Goal: Task Accomplishment & Management: Use online tool/utility

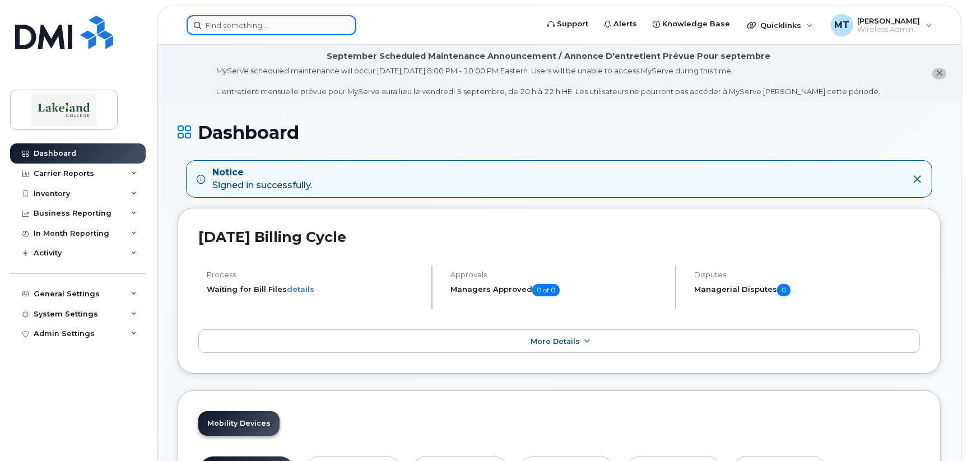
click at [266, 24] on input at bounding box center [272, 25] width 170 height 20
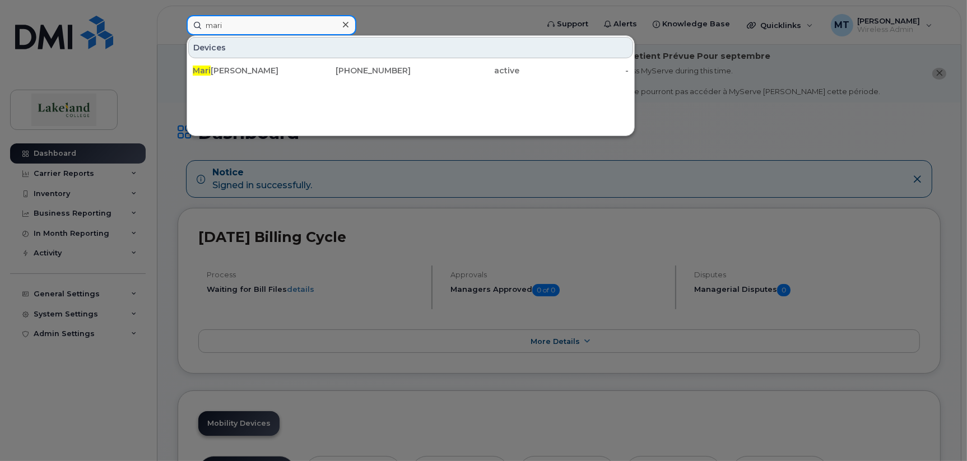
type input "mari"
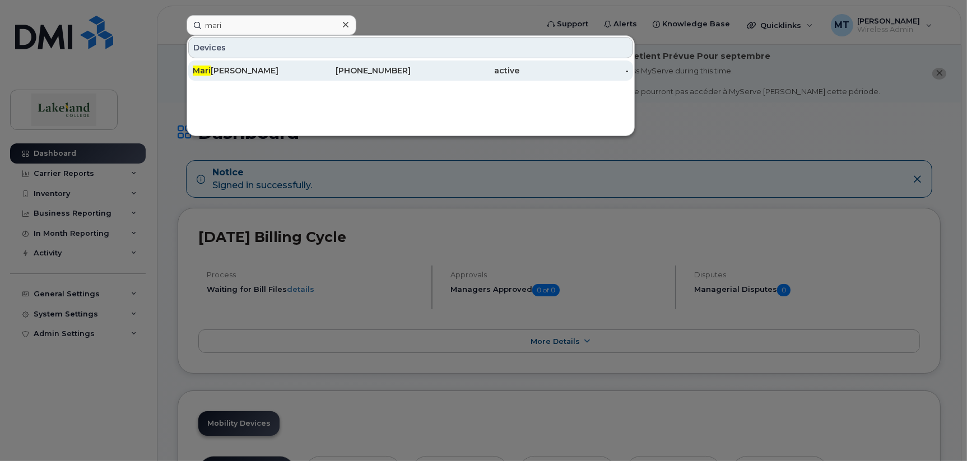
click at [201, 69] on span "Mari" at bounding box center [202, 71] width 18 height 10
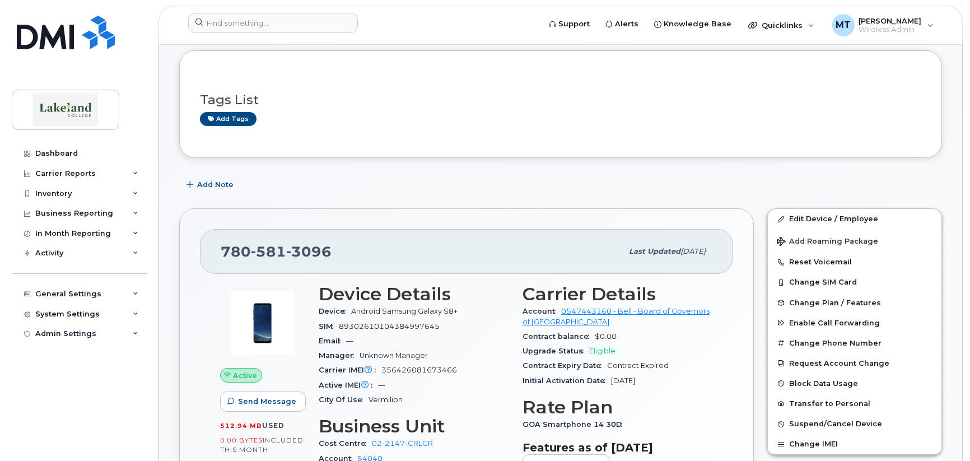
scroll to position [167, 0]
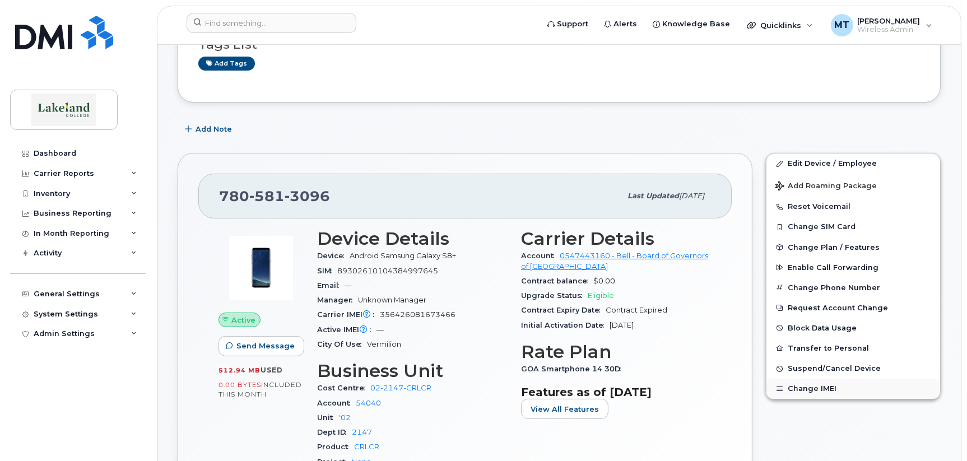
click at [827, 386] on button "Change IMEI" at bounding box center [853, 389] width 174 height 20
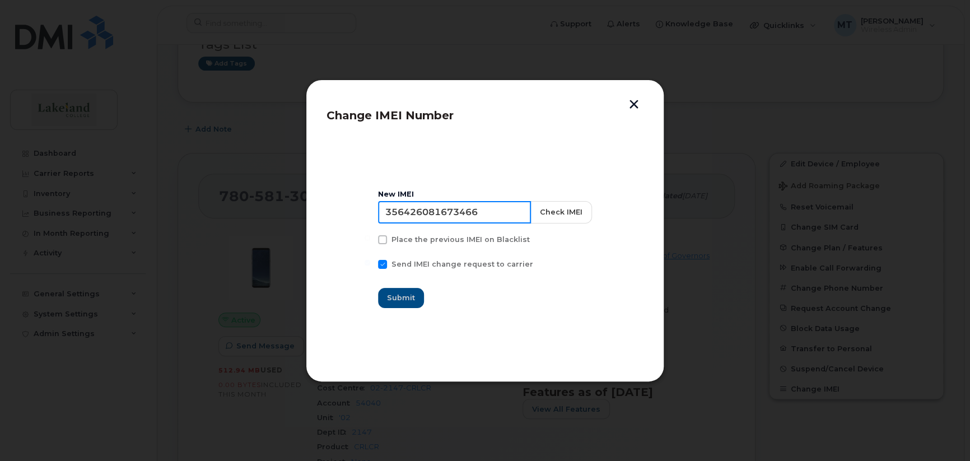
click at [389, 211] on input "356426081673466" at bounding box center [454, 212] width 153 height 22
paste input "35 138889 941211 2"
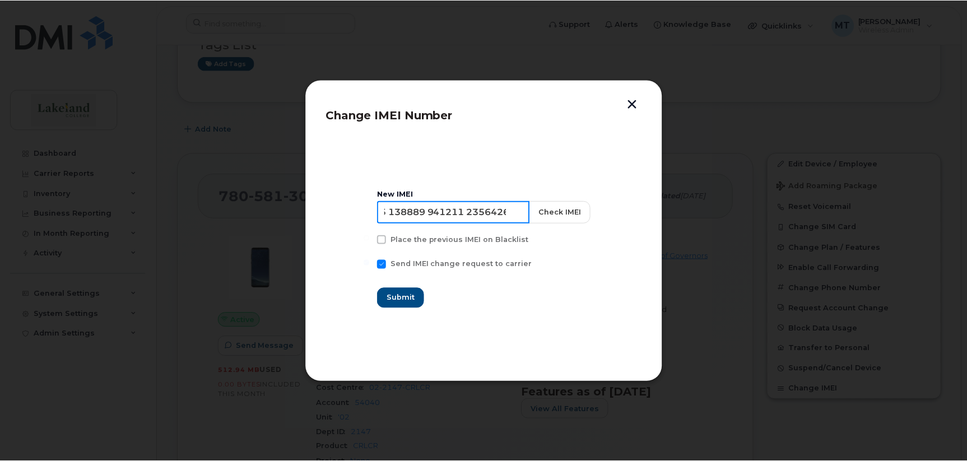
scroll to position [0, 0]
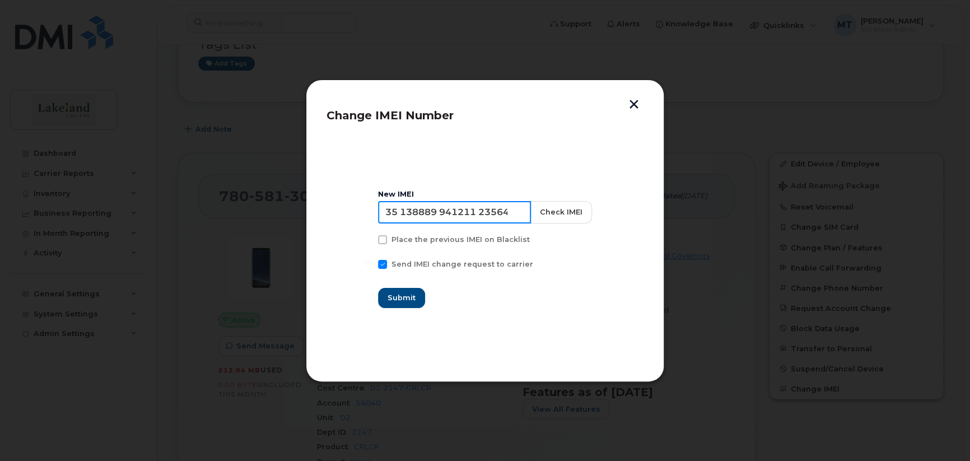
drag, startPoint x: 508, startPoint y: 211, endPoint x: 384, endPoint y: 208, distance: 123.8
click at [384, 208] on input "35 138889 941211 2356426081673466" at bounding box center [454, 212] width 153 height 22
type input "6426081673466"
drag, startPoint x: 390, startPoint y: 213, endPoint x: 485, endPoint y: 216, distance: 95.3
click at [485, 216] on input "6426081673466" at bounding box center [454, 212] width 153 height 22
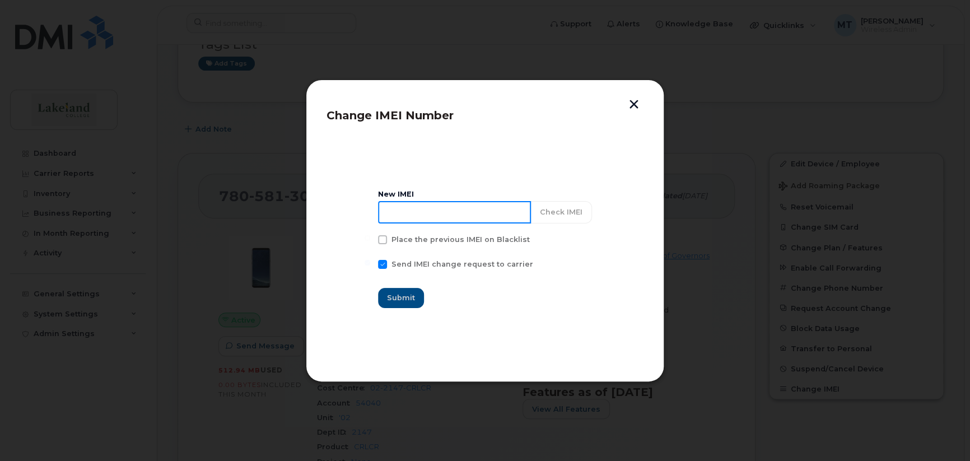
paste input "35 138889 941211 2"
type input "35 138889 941211 2"
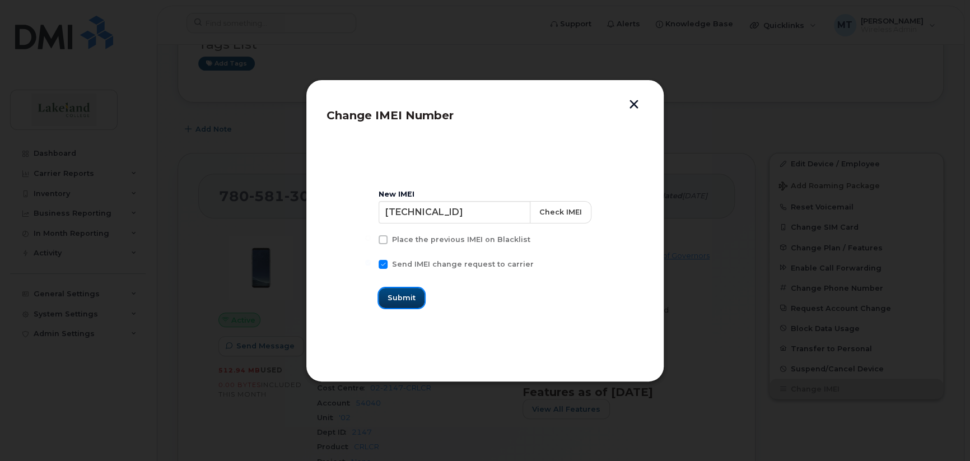
click at [394, 300] on span "Submit" at bounding box center [402, 297] width 28 height 11
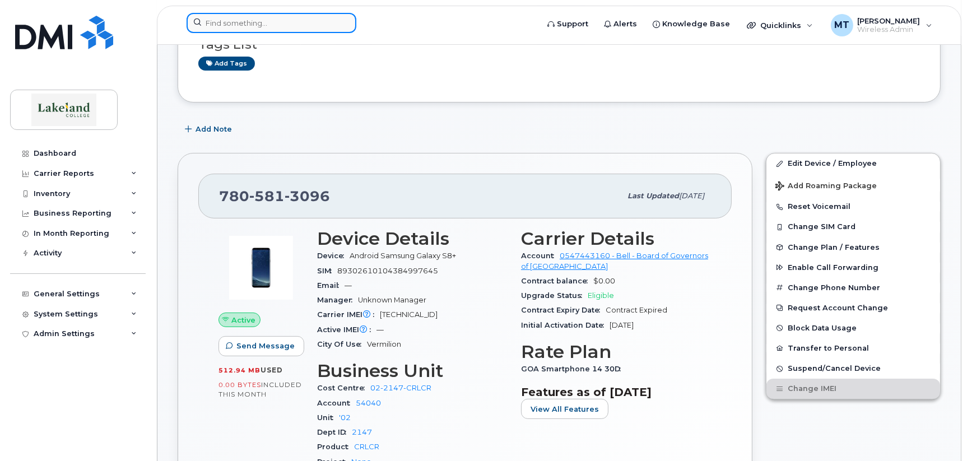
click at [272, 25] on input at bounding box center [272, 23] width 170 height 20
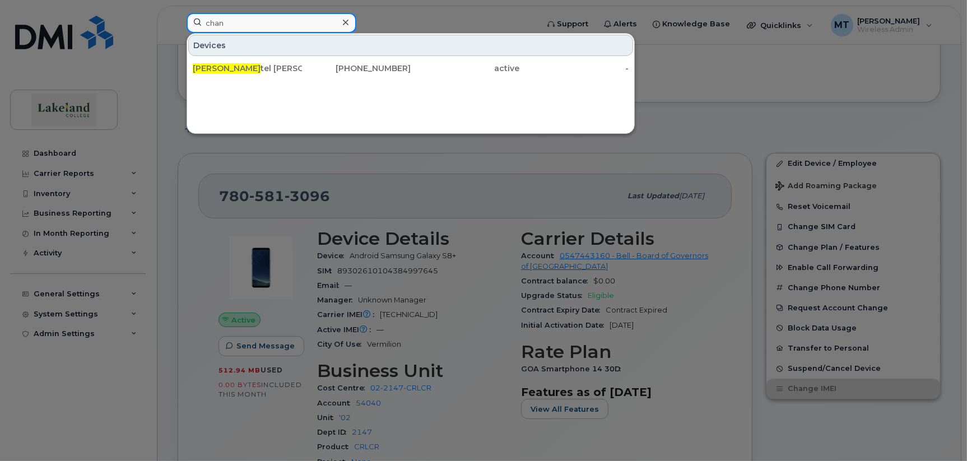
type input "chan"
click at [198, 92] on div "Devices Chan tel Walker 780-214-2687 active -" at bounding box center [411, 83] width 448 height 101
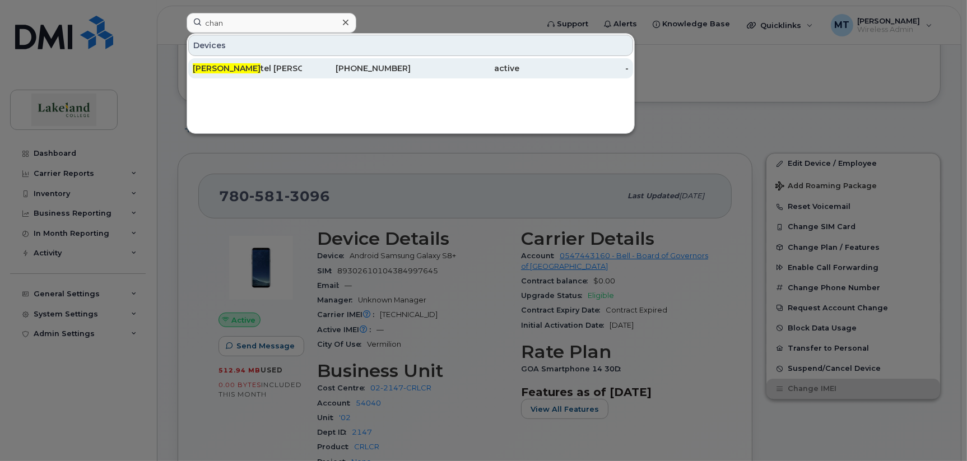
click at [217, 60] on div "Chan tel Walker" at bounding box center [247, 68] width 109 height 20
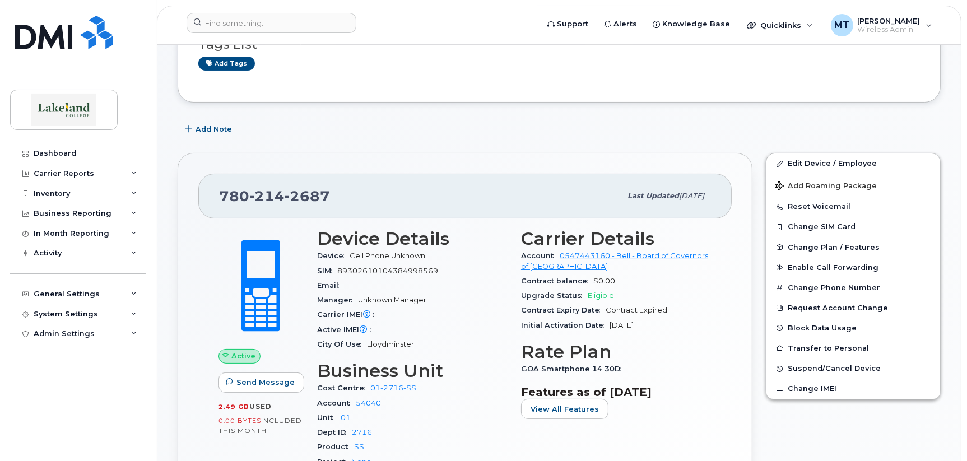
scroll to position [224, 0]
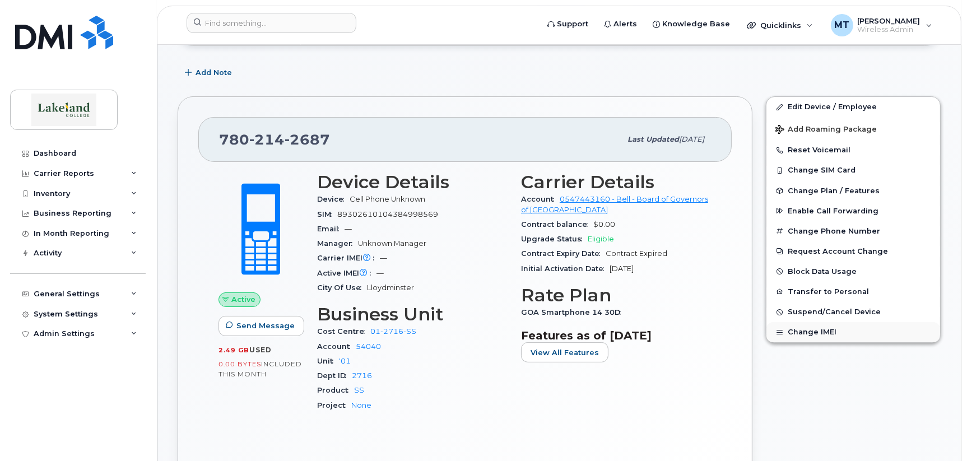
click at [806, 331] on button "Change IMEI" at bounding box center [853, 332] width 174 height 20
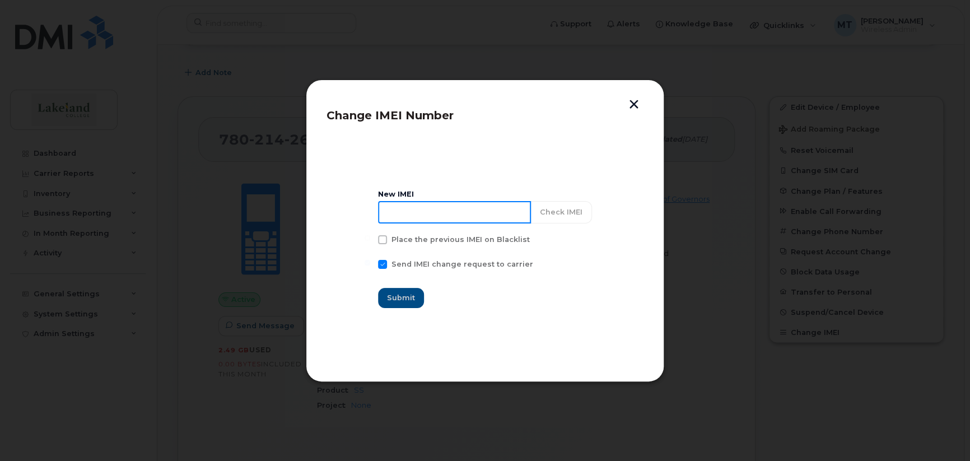
click at [391, 210] on input at bounding box center [454, 212] width 153 height 22
paste input "35 423343 451339 5"
type input "35 423343 451339 5"
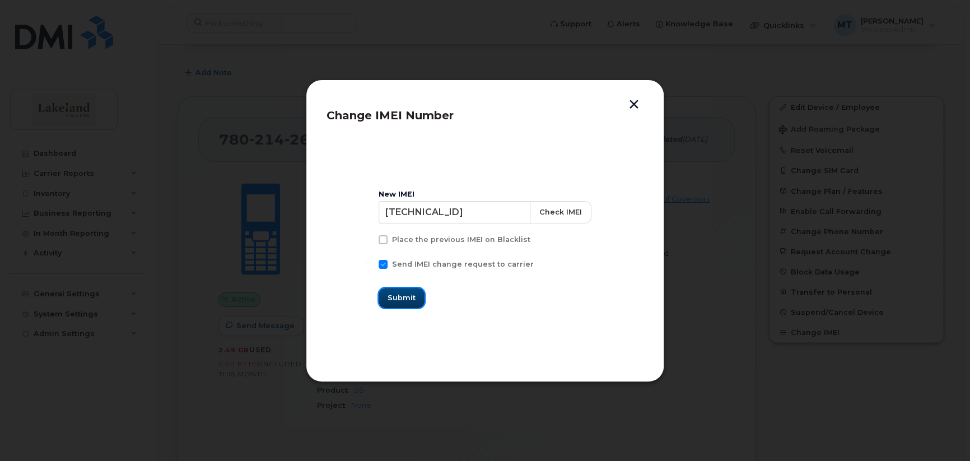
click at [411, 297] on span "Submit" at bounding box center [402, 297] width 28 height 11
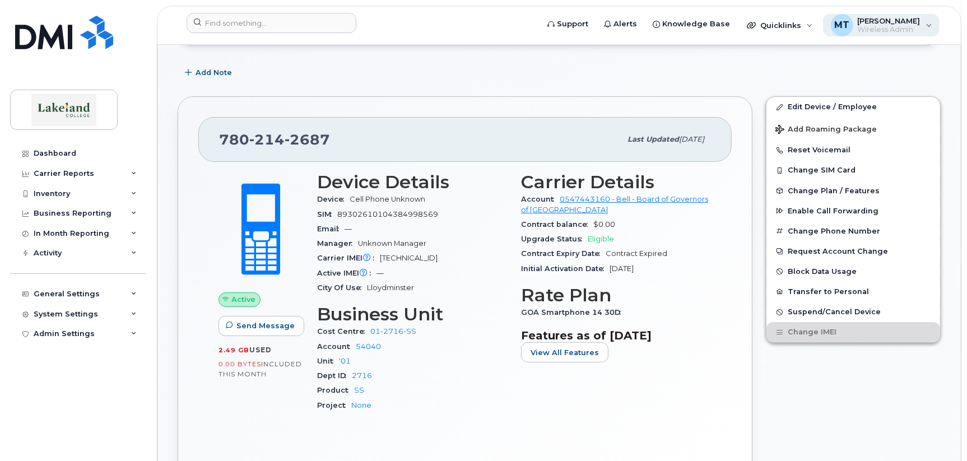
click at [869, 21] on span "[PERSON_NAME]" at bounding box center [889, 20] width 63 height 9
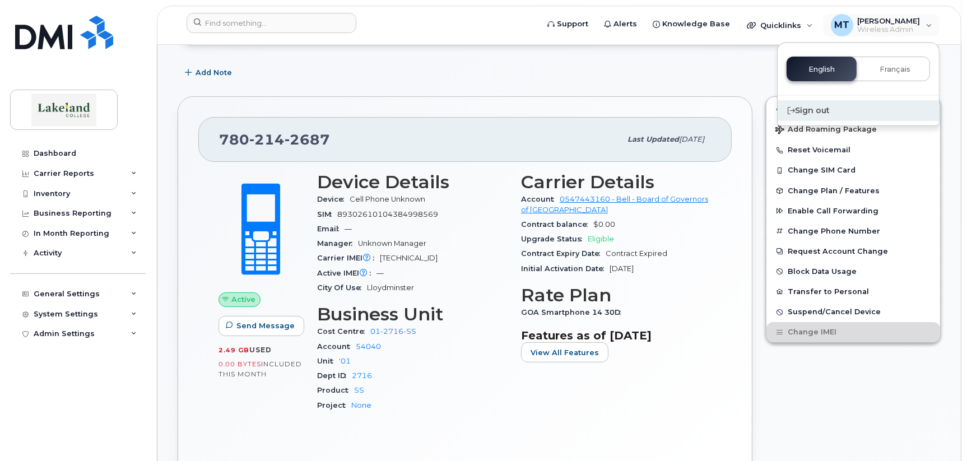
click at [804, 111] on div "Sign out" at bounding box center [858, 110] width 161 height 21
